Goal: Register for event/course

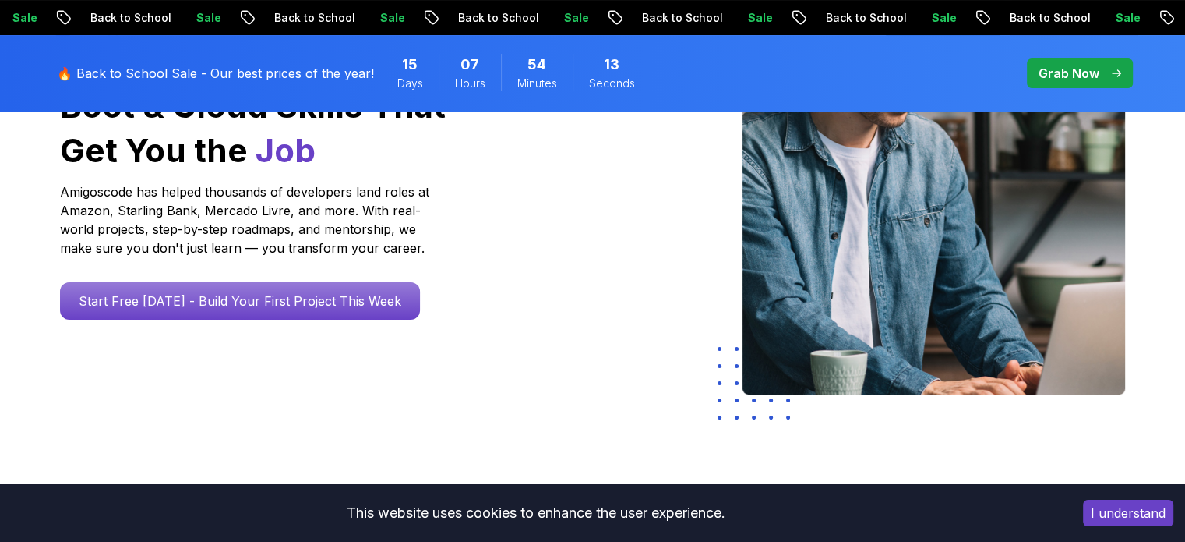
scroll to position [211, 0]
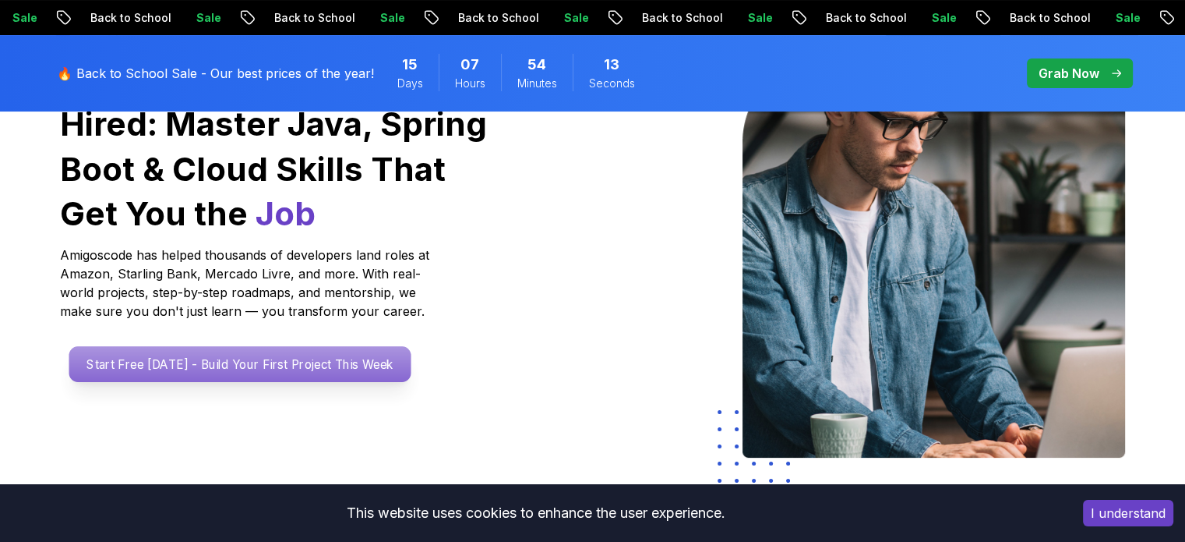
click at [309, 367] on p "Start Free Today - Build Your First Project This Week" at bounding box center [240, 364] width 342 height 36
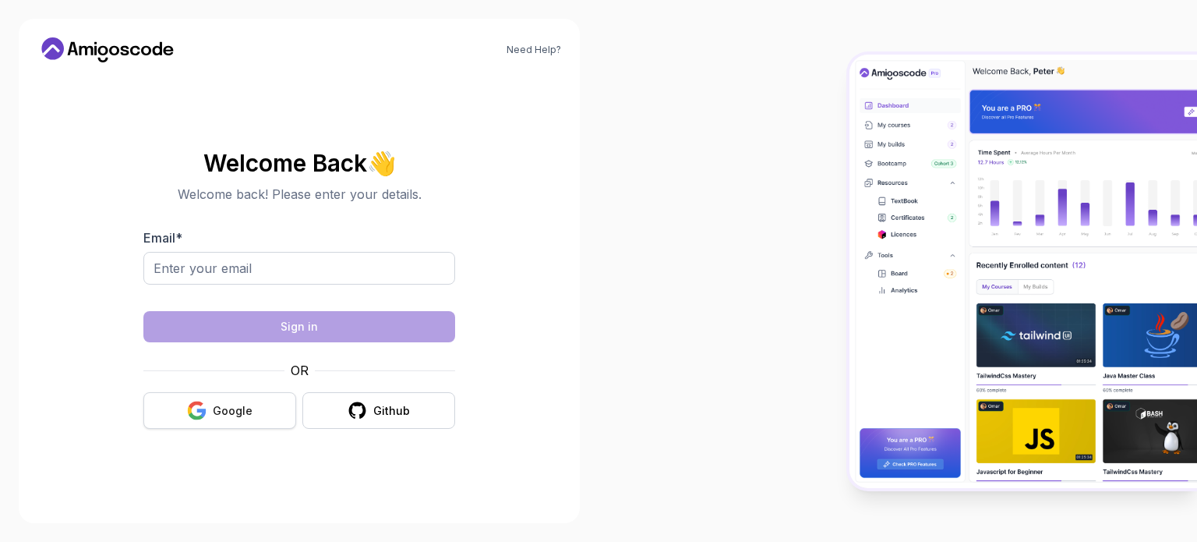
click at [213, 405] on div "Google" at bounding box center [233, 411] width 40 height 16
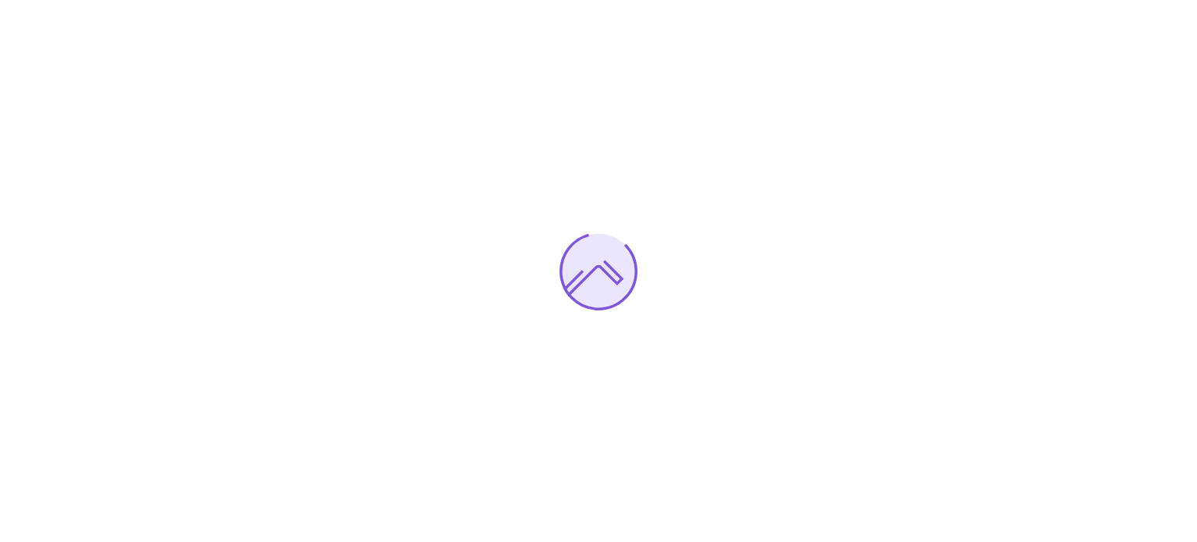
click at [845, 449] on div at bounding box center [598, 271] width 1197 height 542
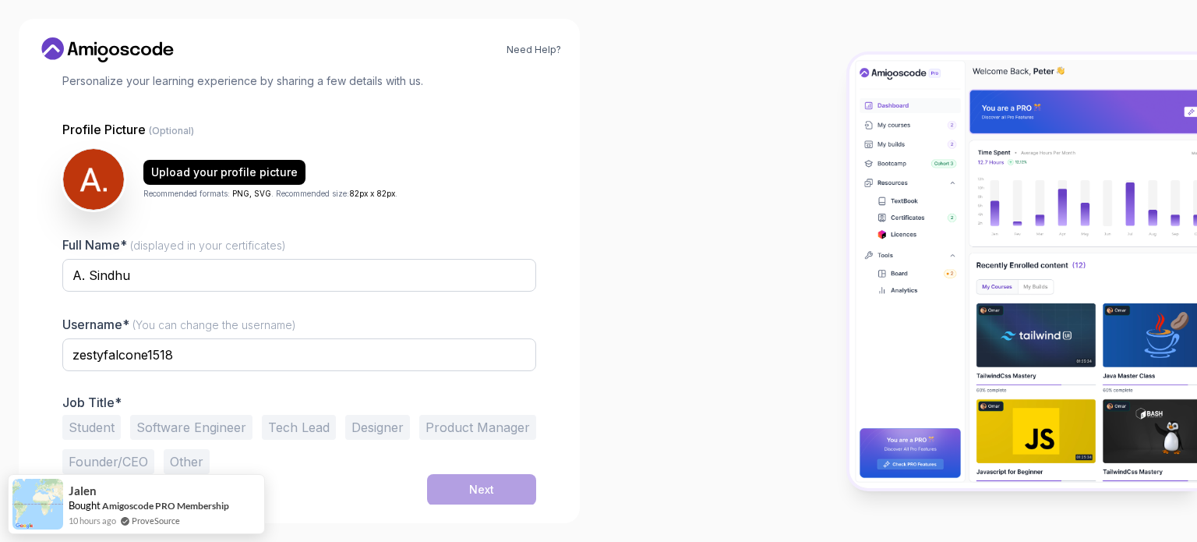
scroll to position [107, 0]
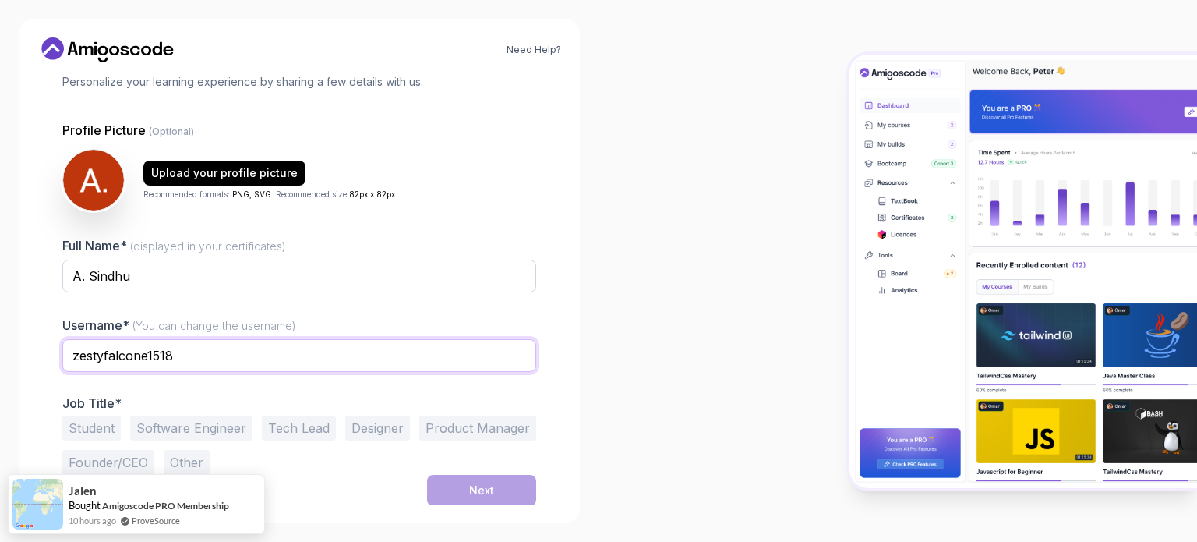
click at [385, 357] on input "zestyfalcone1518" at bounding box center [299, 355] width 474 height 33
type input "z"
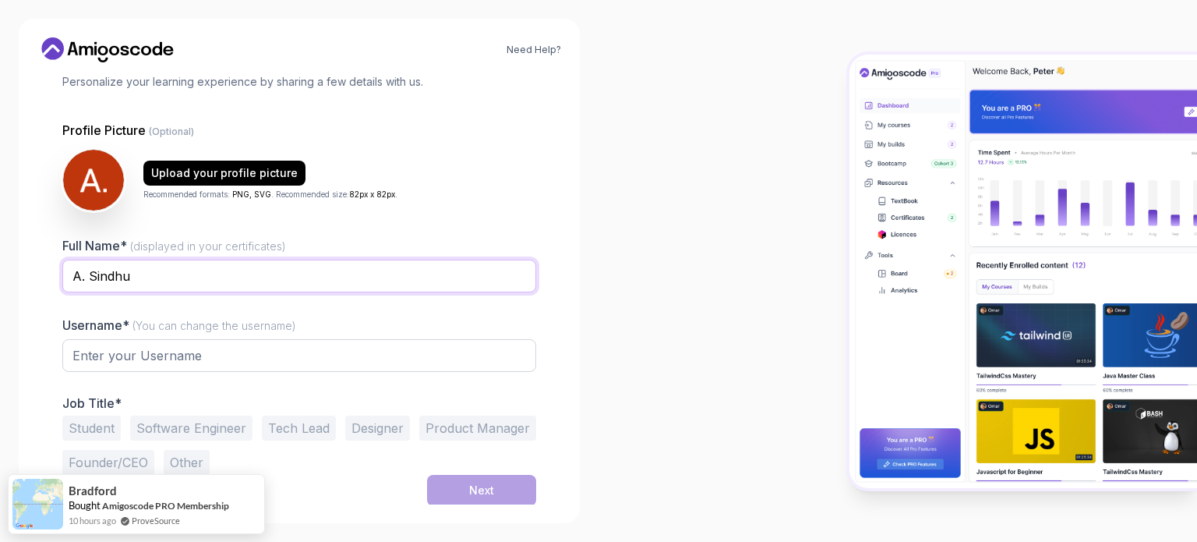
click at [90, 274] on input "A. Sindhu" at bounding box center [299, 275] width 474 height 33
click at [157, 273] on input "A. Sai Sindhu" at bounding box center [299, 275] width 474 height 33
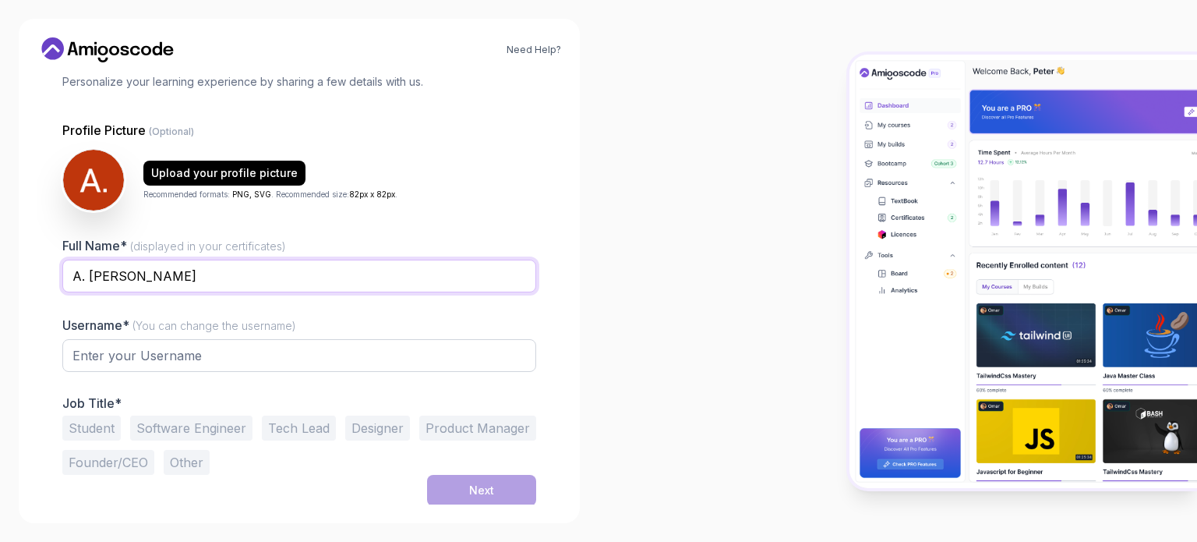
type input "A. [PERSON_NAME]"
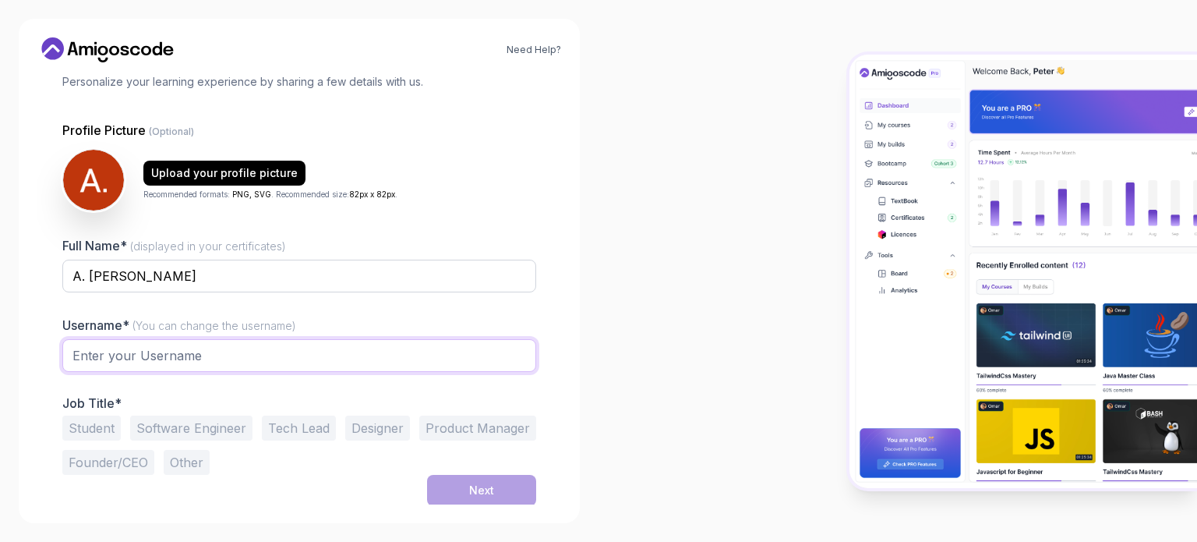
click at [158, 362] on input "text" at bounding box center [299, 355] width 474 height 33
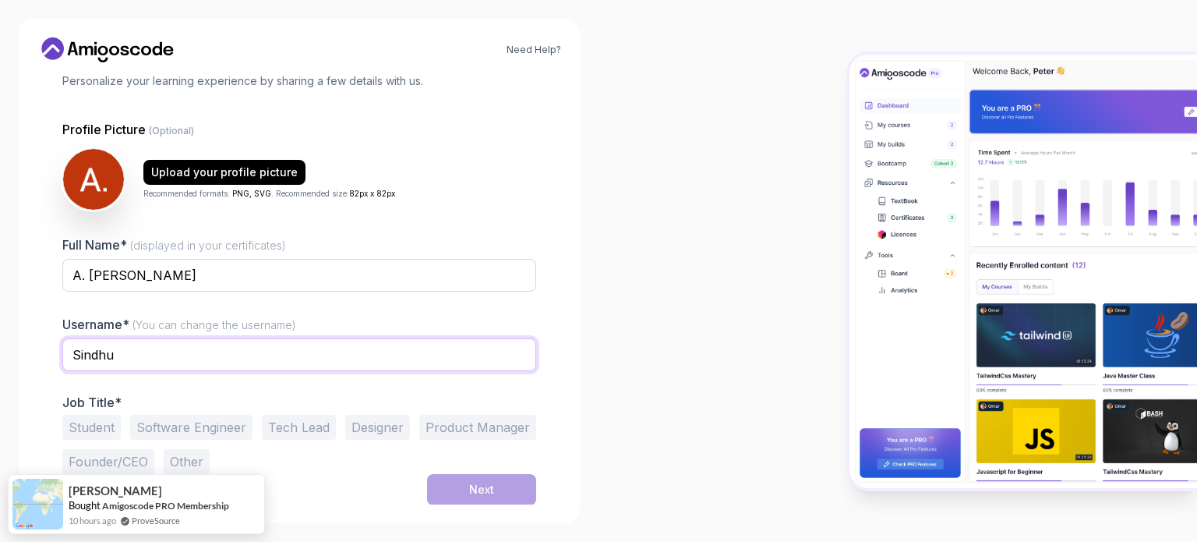
scroll to position [108, 0]
type input "Sindhu"
click at [2, 346] on div "Need Help? 1 Set Up Your Profile 1 Set Up Your Profile 2 Let's Get to Know You …" at bounding box center [299, 271] width 598 height 542
click at [178, 464] on button "Other" at bounding box center [187, 461] width 46 height 25
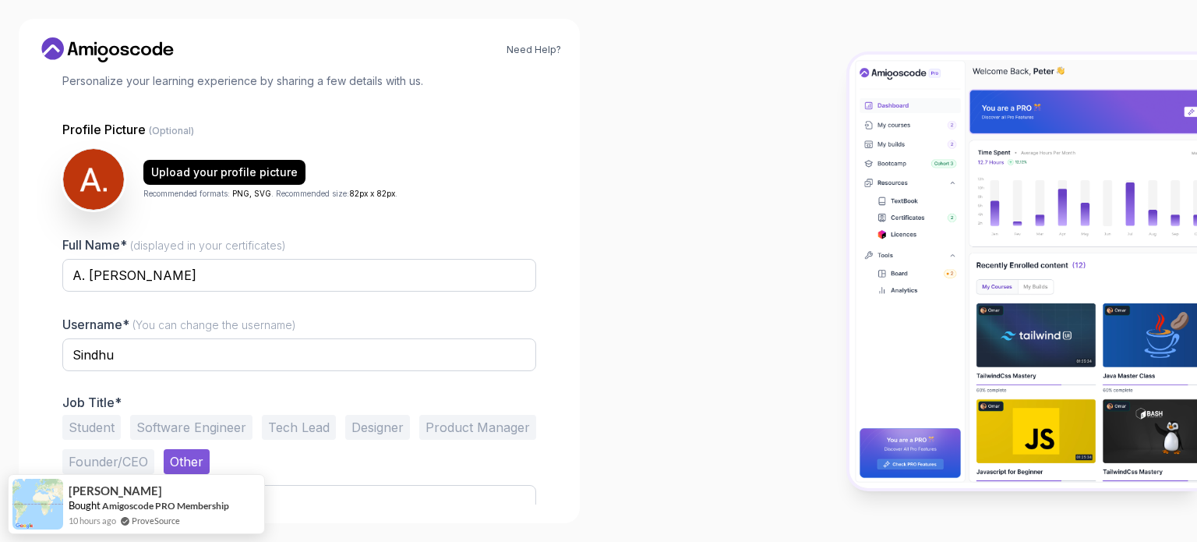
click at [178, 464] on button "Other" at bounding box center [187, 461] width 46 height 25
click at [90, 423] on button "Student" at bounding box center [91, 427] width 58 height 25
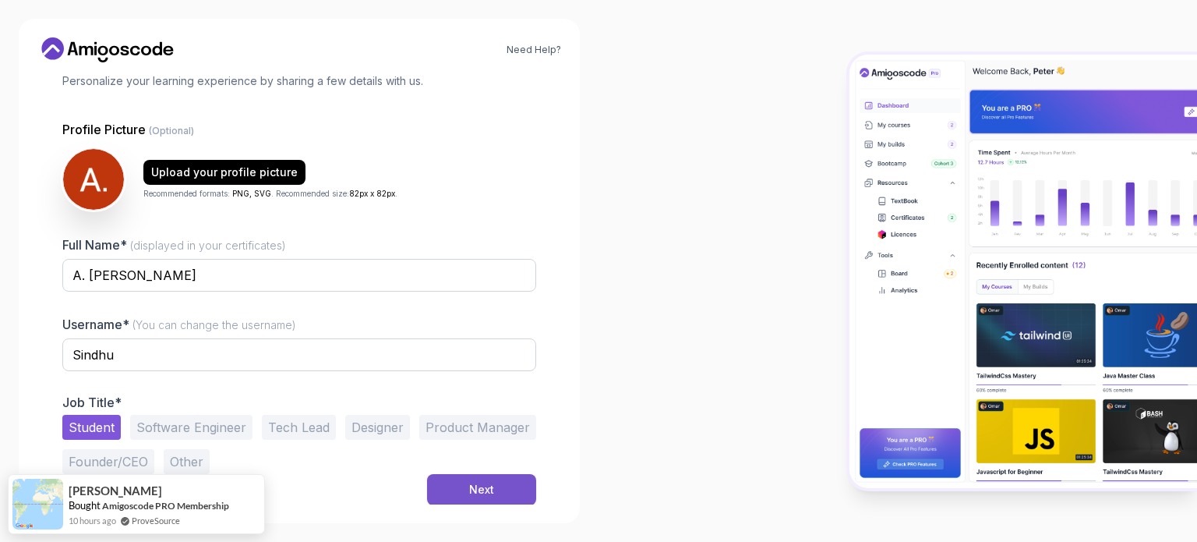
click at [502, 492] on button "Next" at bounding box center [481, 489] width 109 height 31
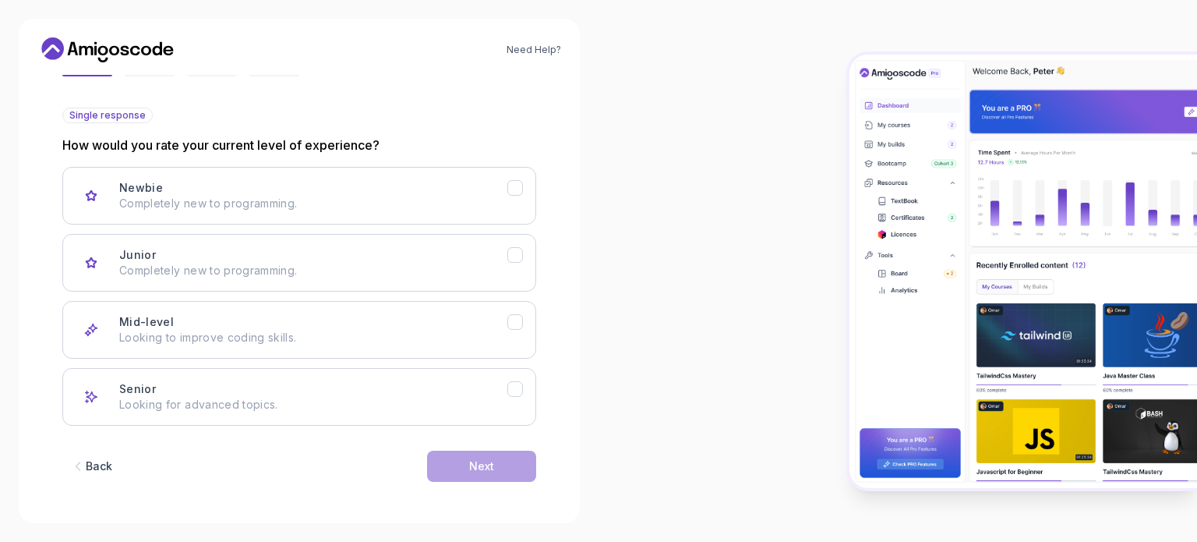
scroll to position [156, 0]
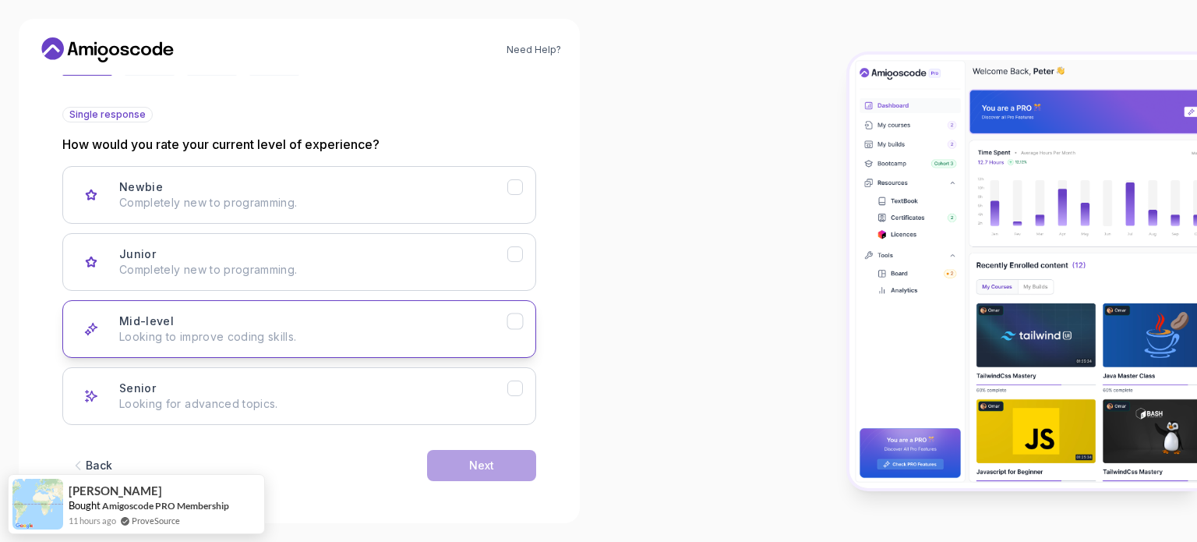
click at [406, 341] on p "Looking to improve coding skills." at bounding box center [313, 337] width 388 height 16
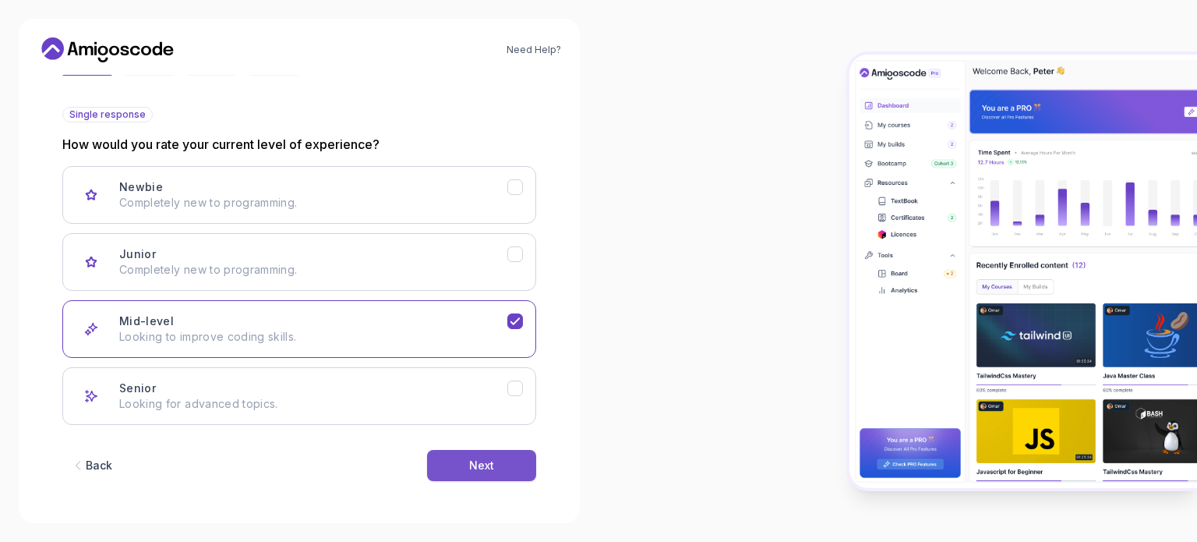
click at [476, 462] on div "Next" at bounding box center [481, 465] width 25 height 16
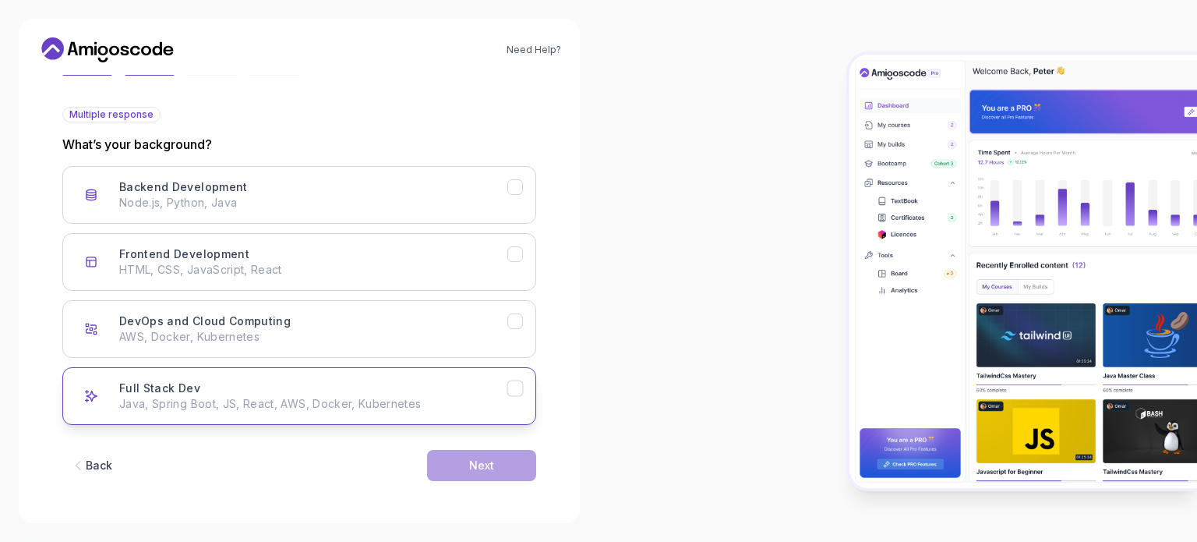
click at [376, 390] on div "Full Stack Dev Java, Spring Boot, JS, React, AWS, Docker, Kubernetes" at bounding box center [313, 395] width 388 height 31
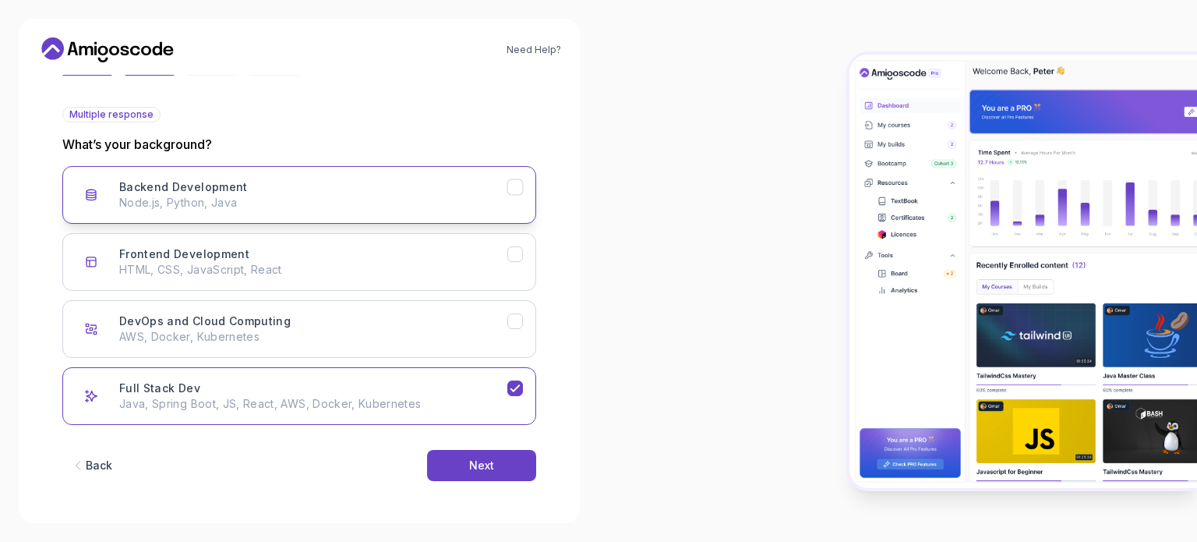
click at [372, 211] on button "Backend Development Node.js, Python, Java" at bounding box center [299, 195] width 474 height 58
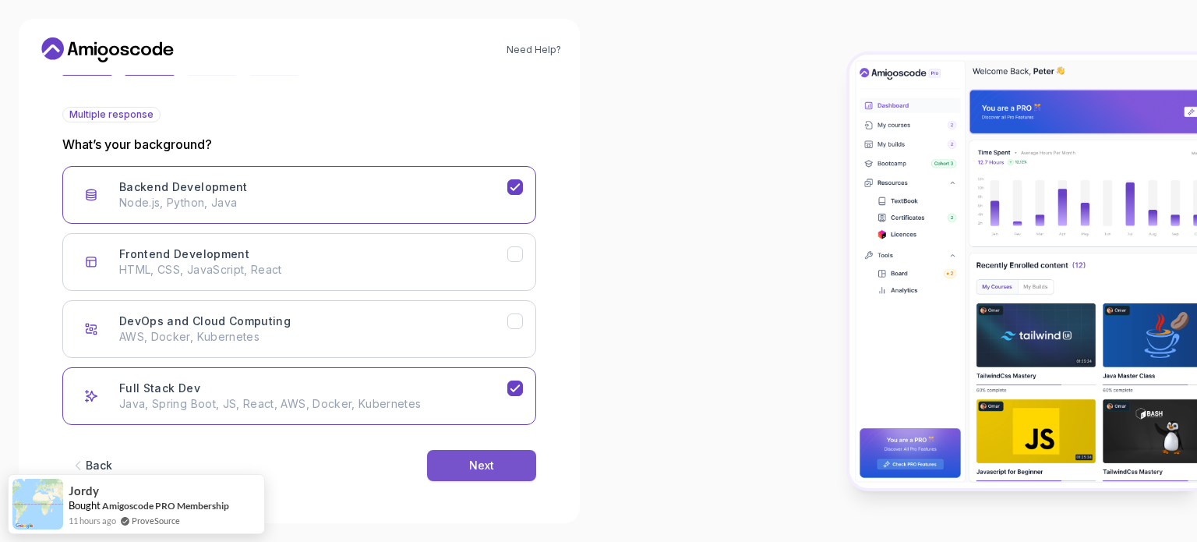
click at [451, 474] on button "Next" at bounding box center [481, 465] width 109 height 31
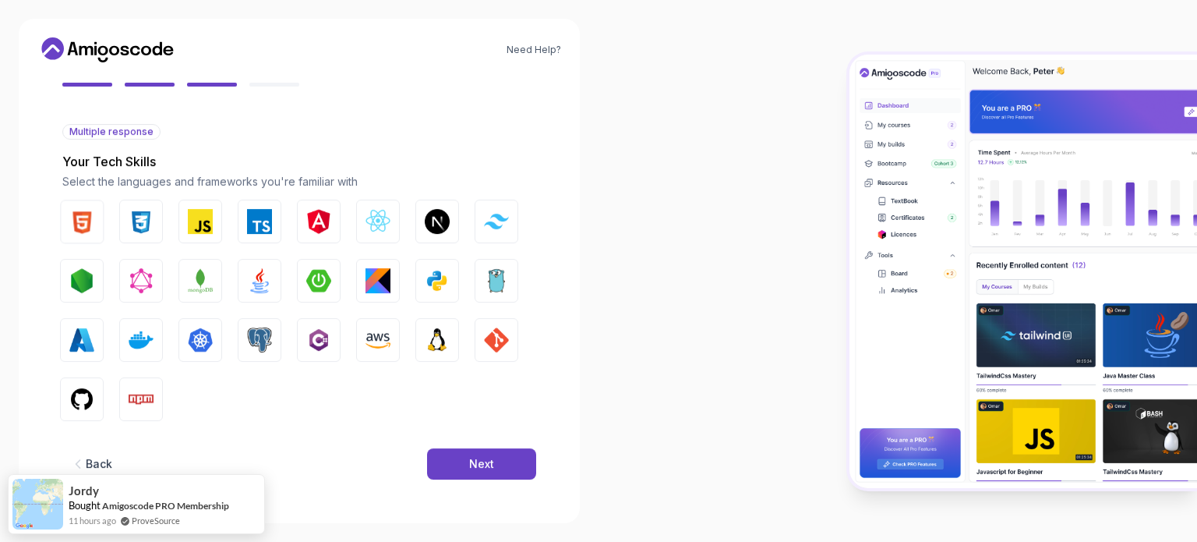
scroll to position [138, 0]
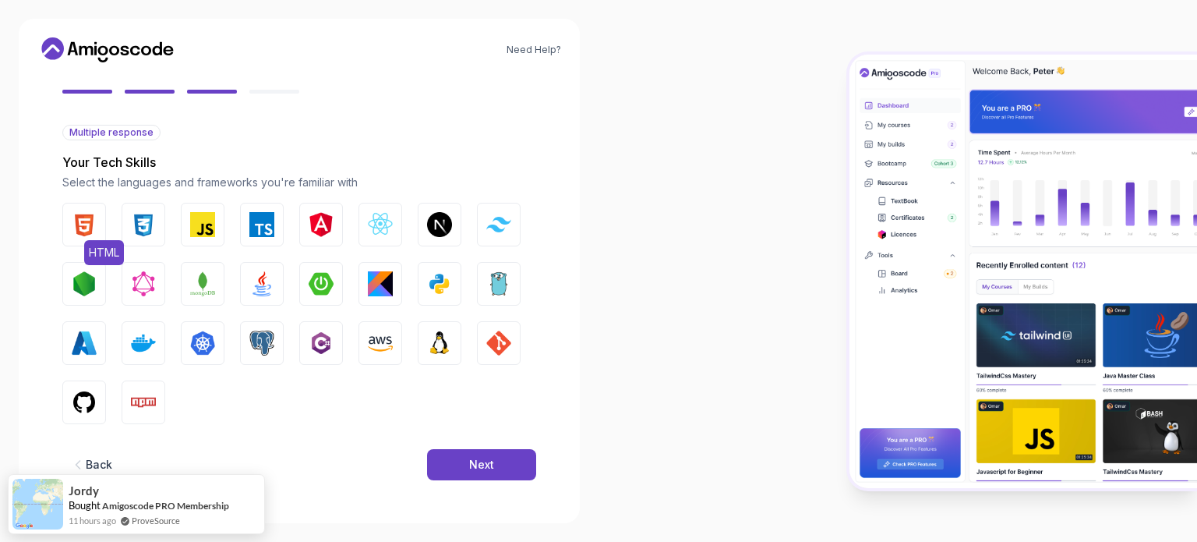
click at [89, 224] on img "button" at bounding box center [84, 224] width 25 height 25
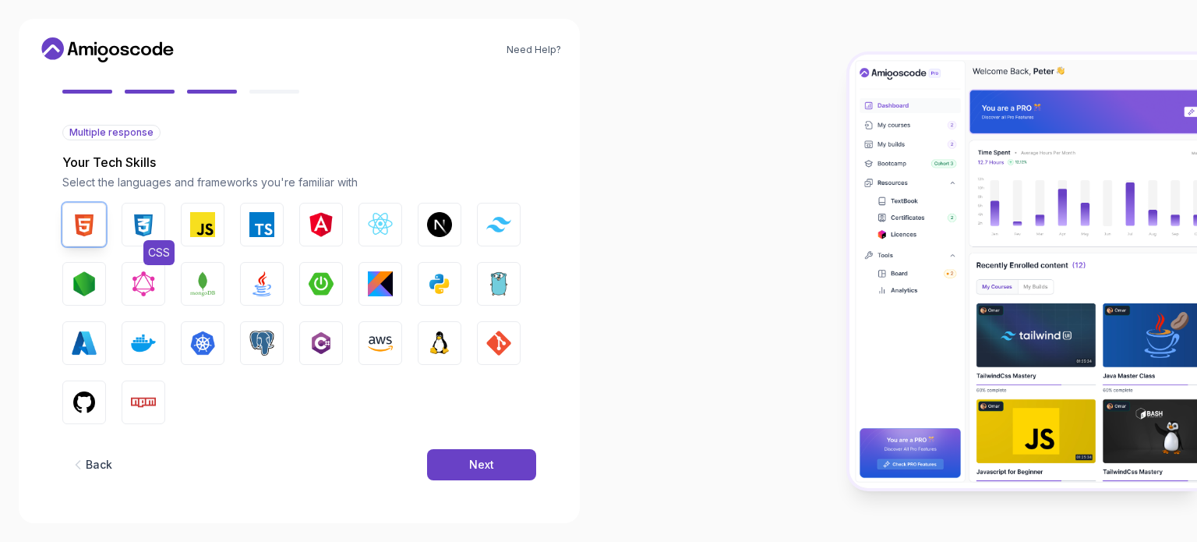
click at [127, 225] on button "CSS" at bounding box center [144, 225] width 44 height 44
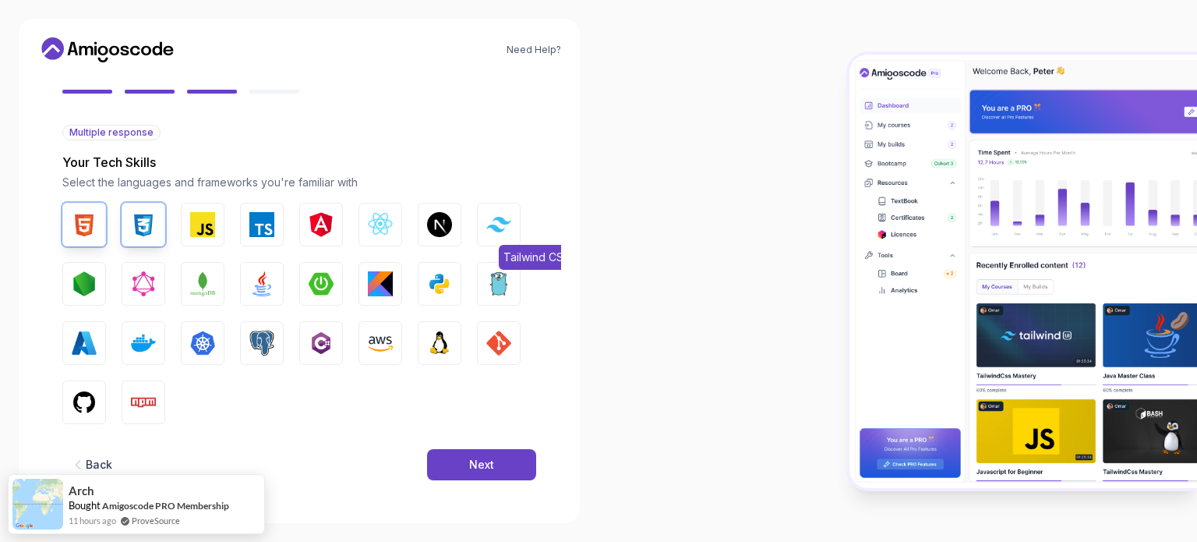
click at [489, 225] on img "button" at bounding box center [498, 224] width 25 height 15
click at [256, 273] on img "button" at bounding box center [261, 283] width 25 height 25
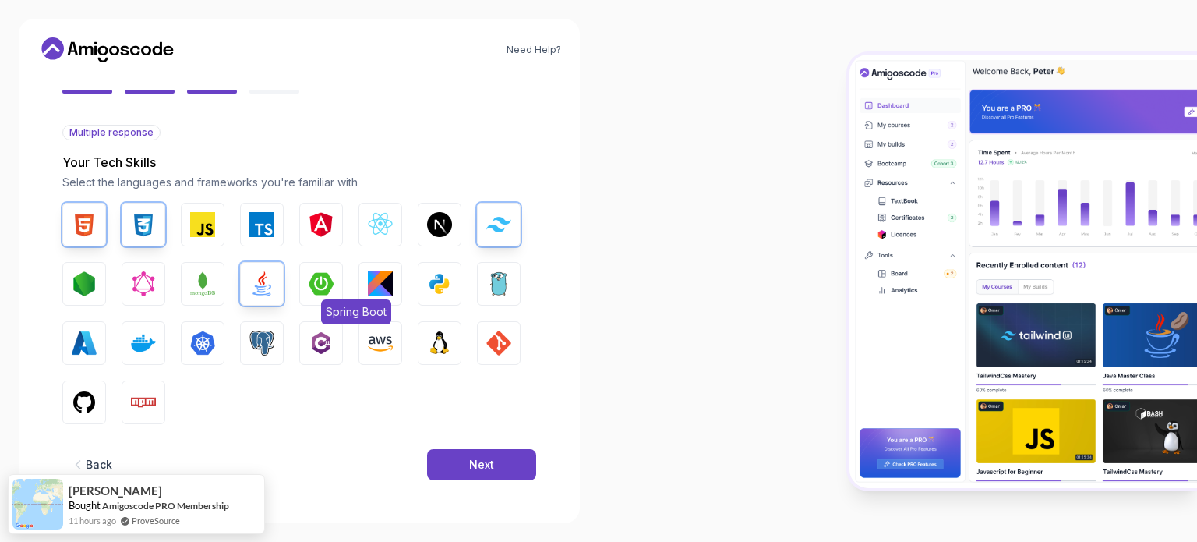
click at [342, 276] on button "Spring Boot" at bounding box center [321, 284] width 44 height 44
click at [489, 337] on img "button" at bounding box center [498, 342] width 25 height 25
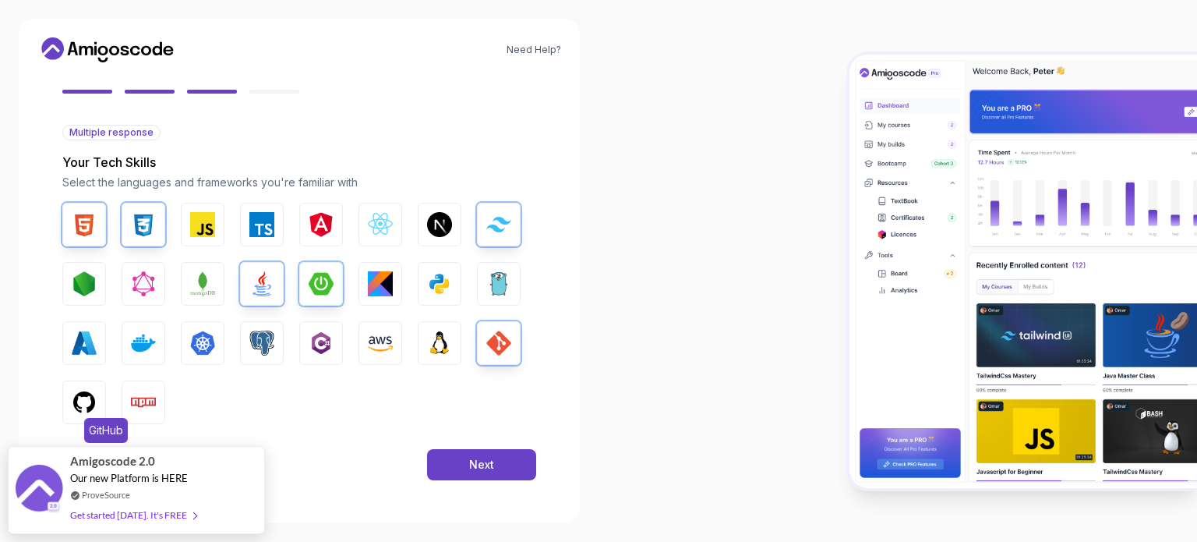
click at [77, 401] on img "button" at bounding box center [84, 402] width 25 height 25
click at [479, 469] on div "Next" at bounding box center [481, 465] width 25 height 16
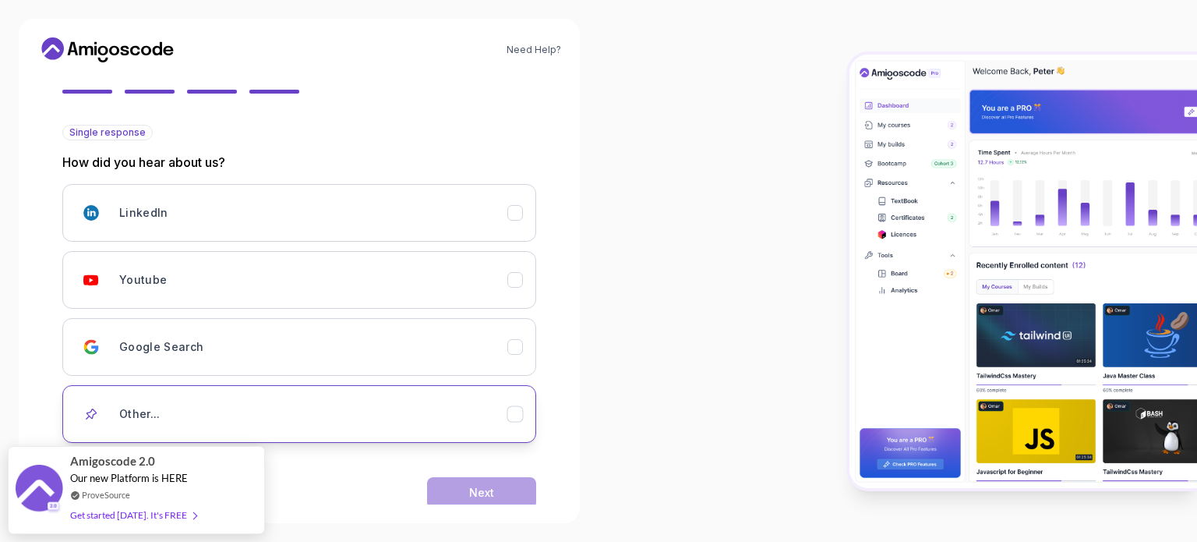
click at [433, 418] on div "Other..." at bounding box center [313, 413] width 388 height 31
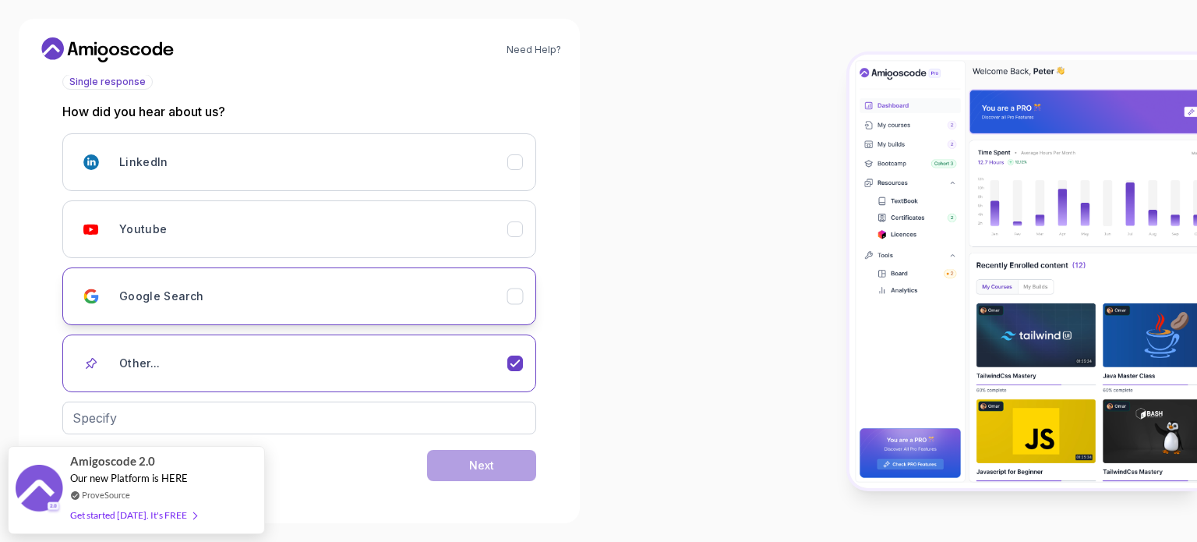
click at [460, 295] on div "Google Search" at bounding box center [313, 295] width 388 height 31
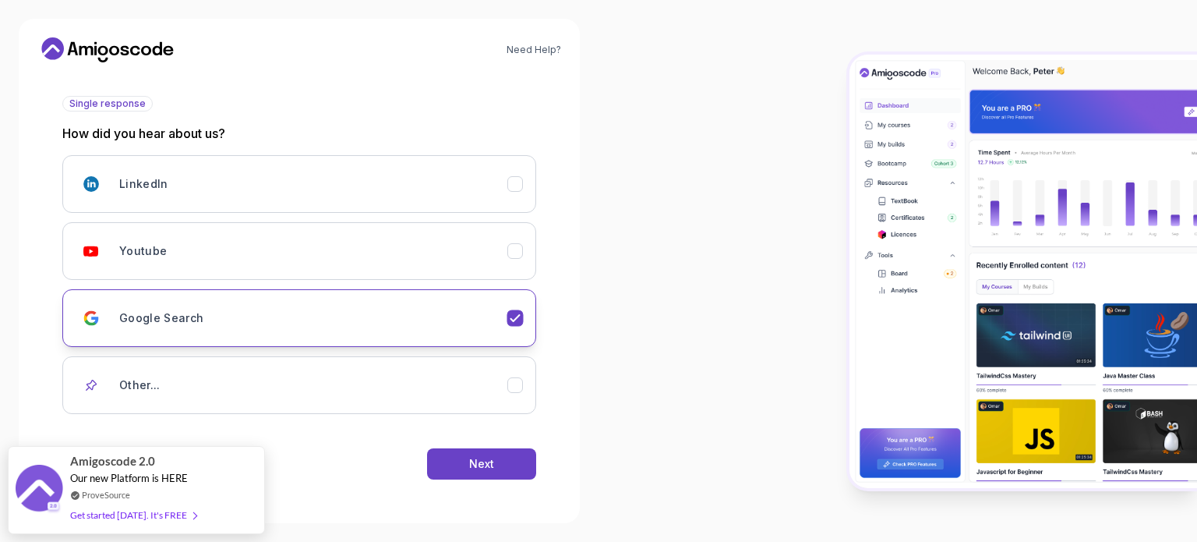
scroll to position [165, 0]
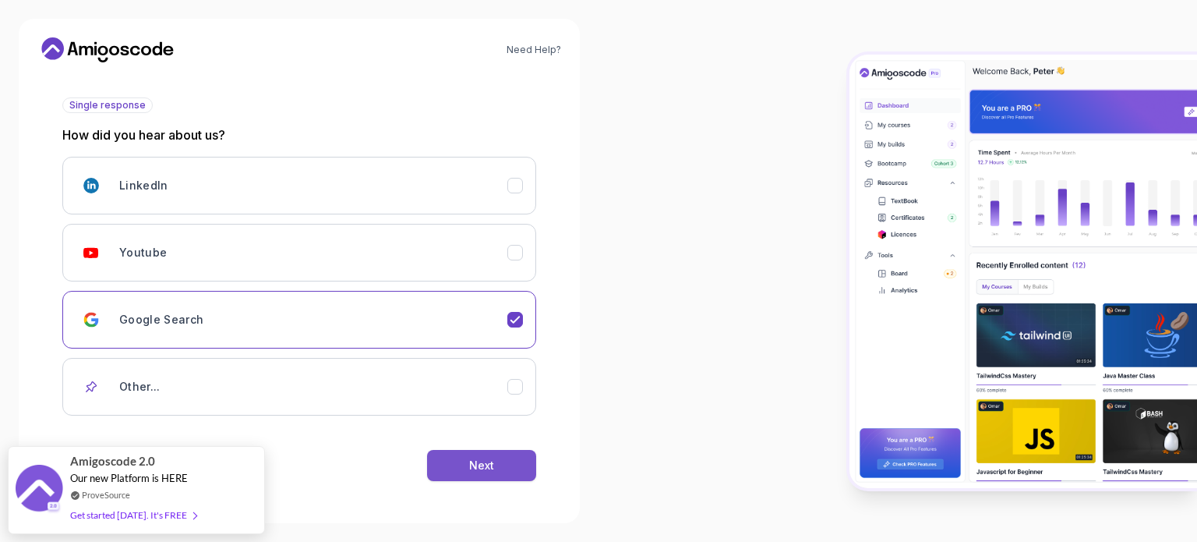
click at [502, 470] on button "Next" at bounding box center [481, 465] width 109 height 31
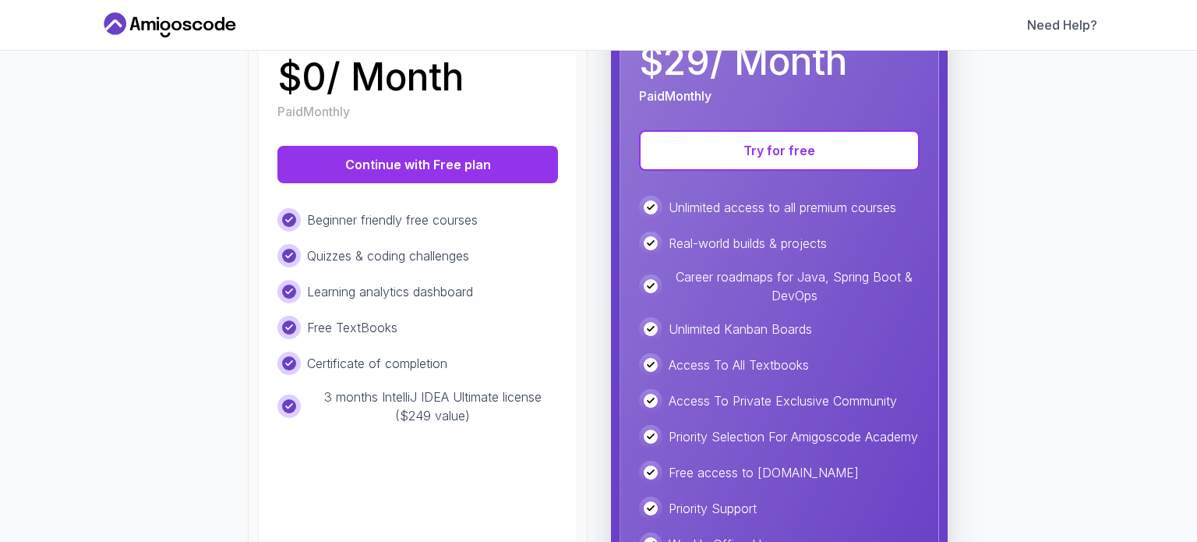
scroll to position [284, 0]
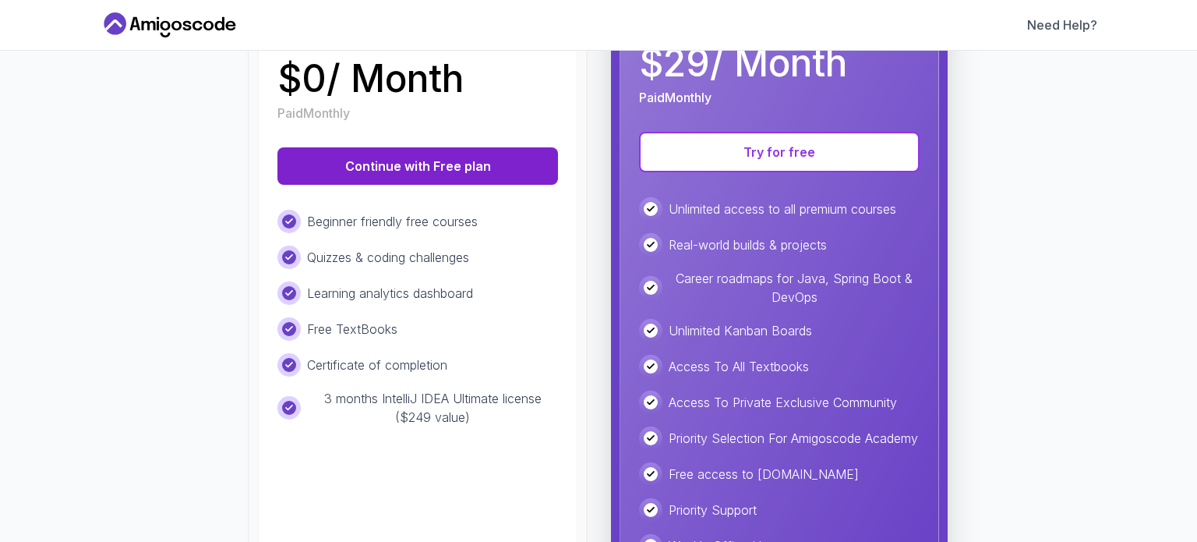
click at [413, 161] on button "Continue with Free plan" at bounding box center [417, 165] width 280 height 37
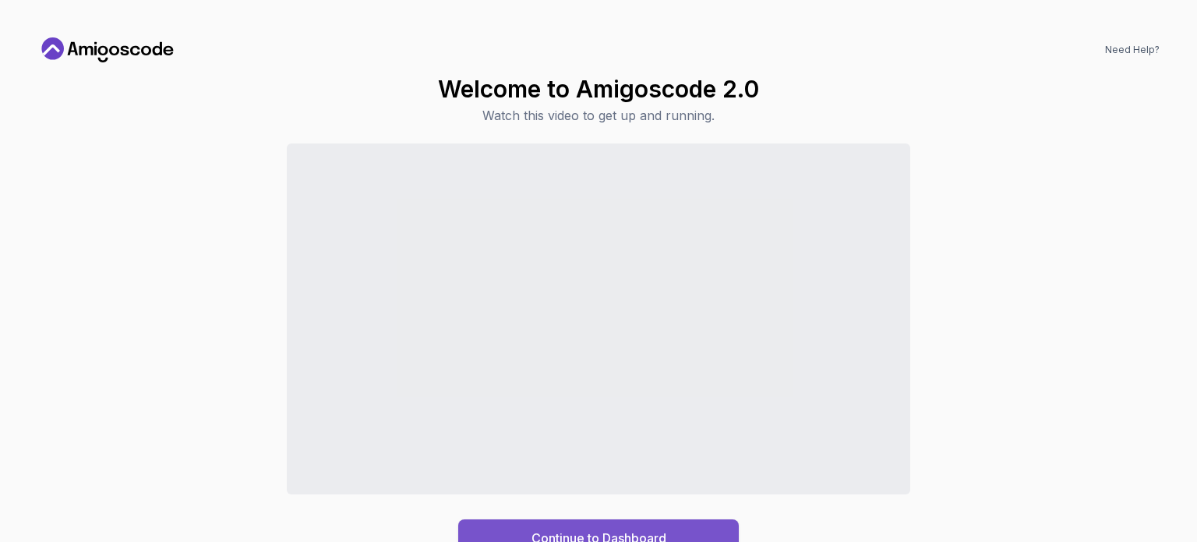
click at [533, 533] on div "Continue to Dashboard" at bounding box center [598, 537] width 135 height 19
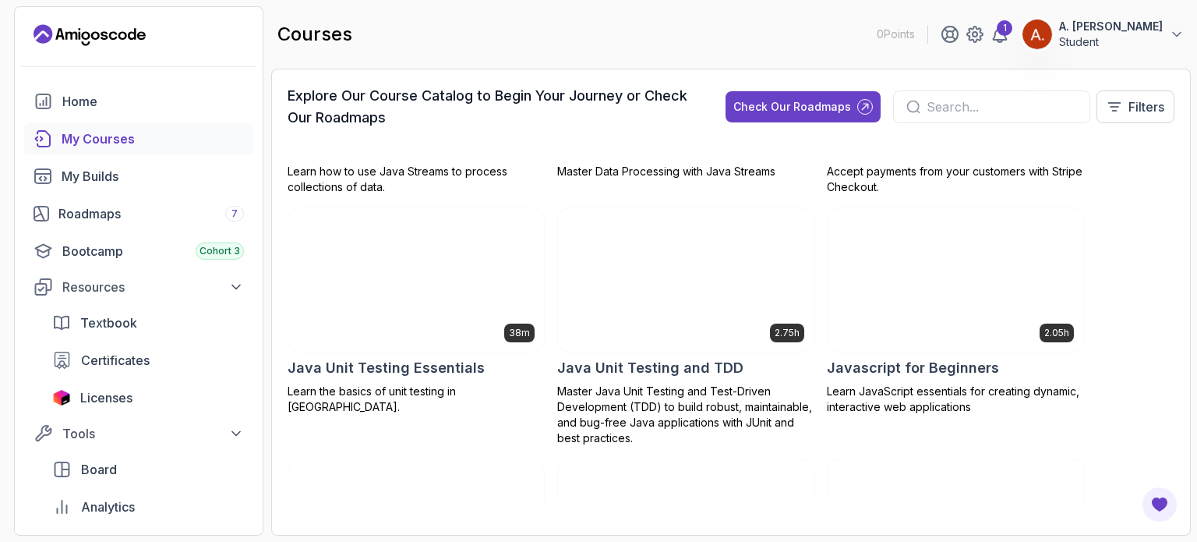
scroll to position [1817, 0]
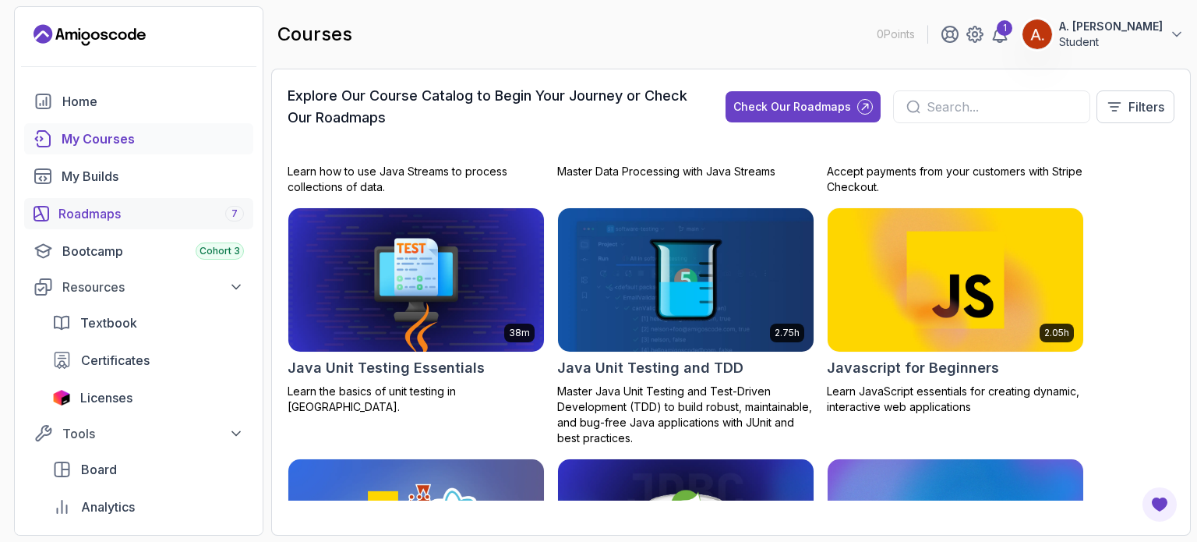
click at [190, 214] on div "Roadmaps 7" at bounding box center [150, 213] width 185 height 19
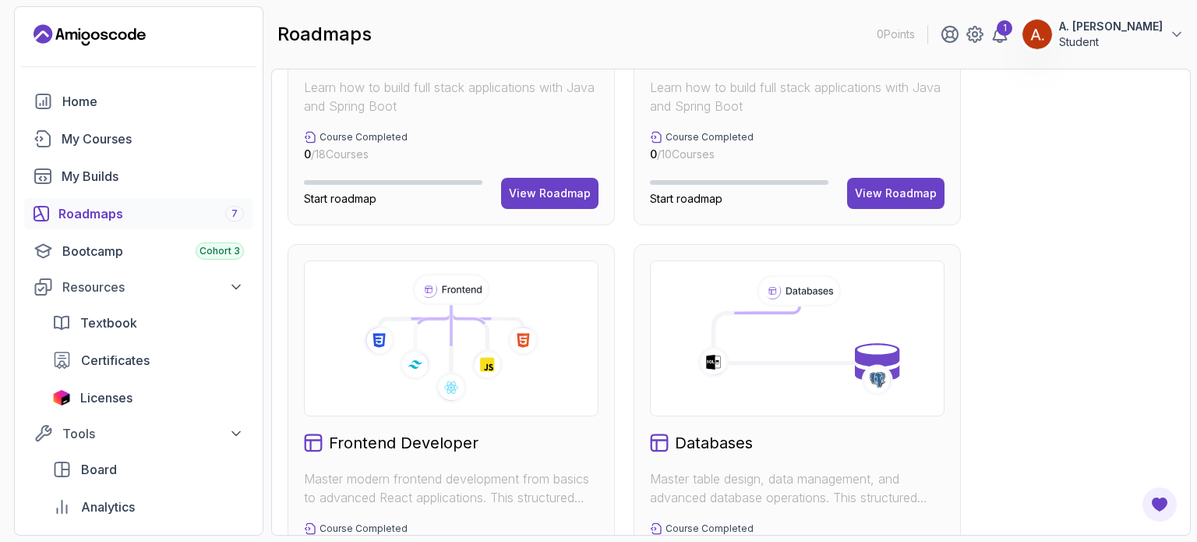
scroll to position [474, 0]
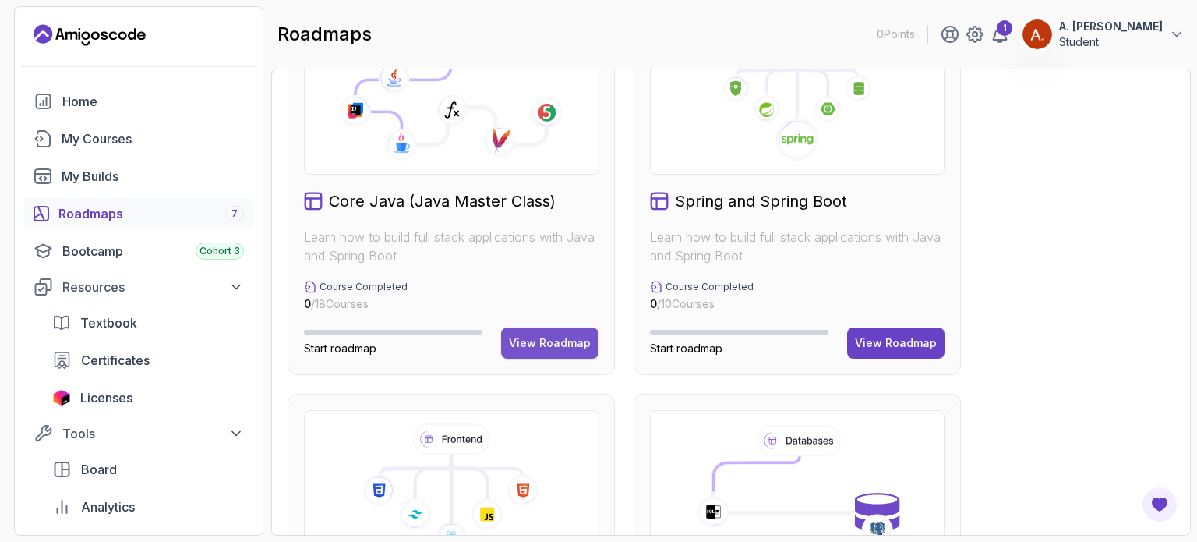
click at [531, 337] on div "View Roadmap" at bounding box center [550, 343] width 82 height 16
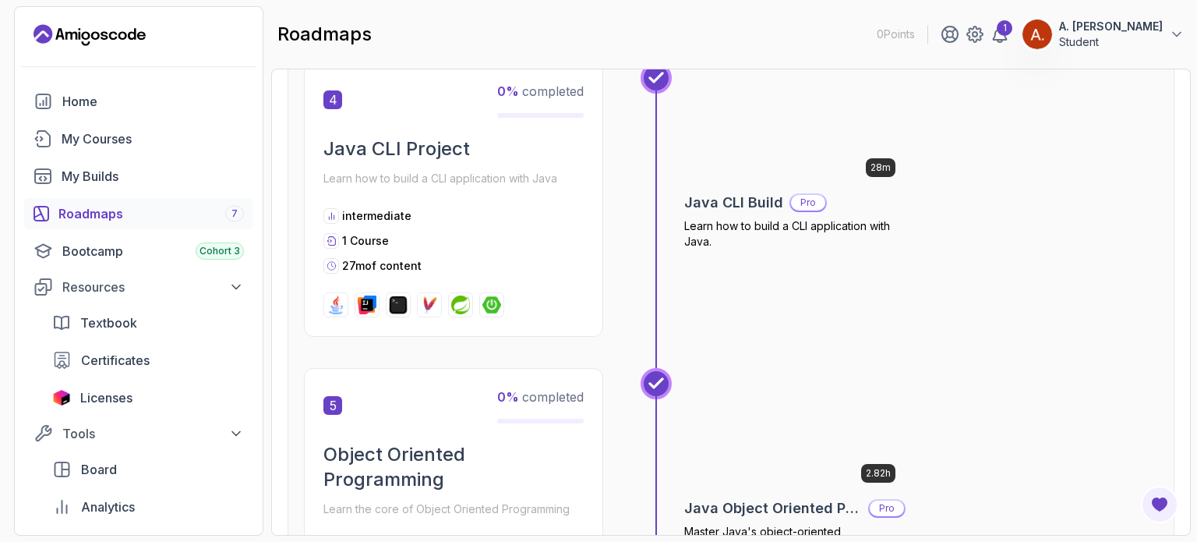
scroll to position [1302, 0]
